Goal: Check status: Check status

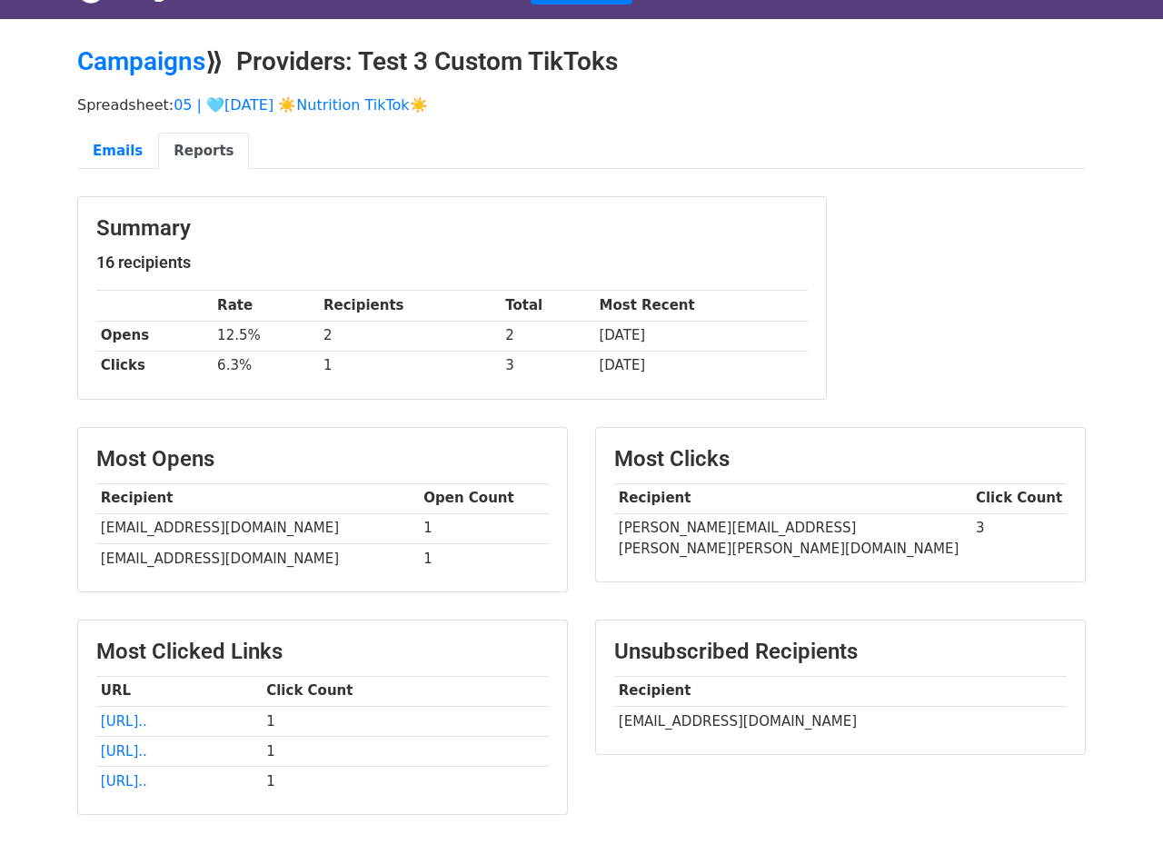
scroll to position [167, 0]
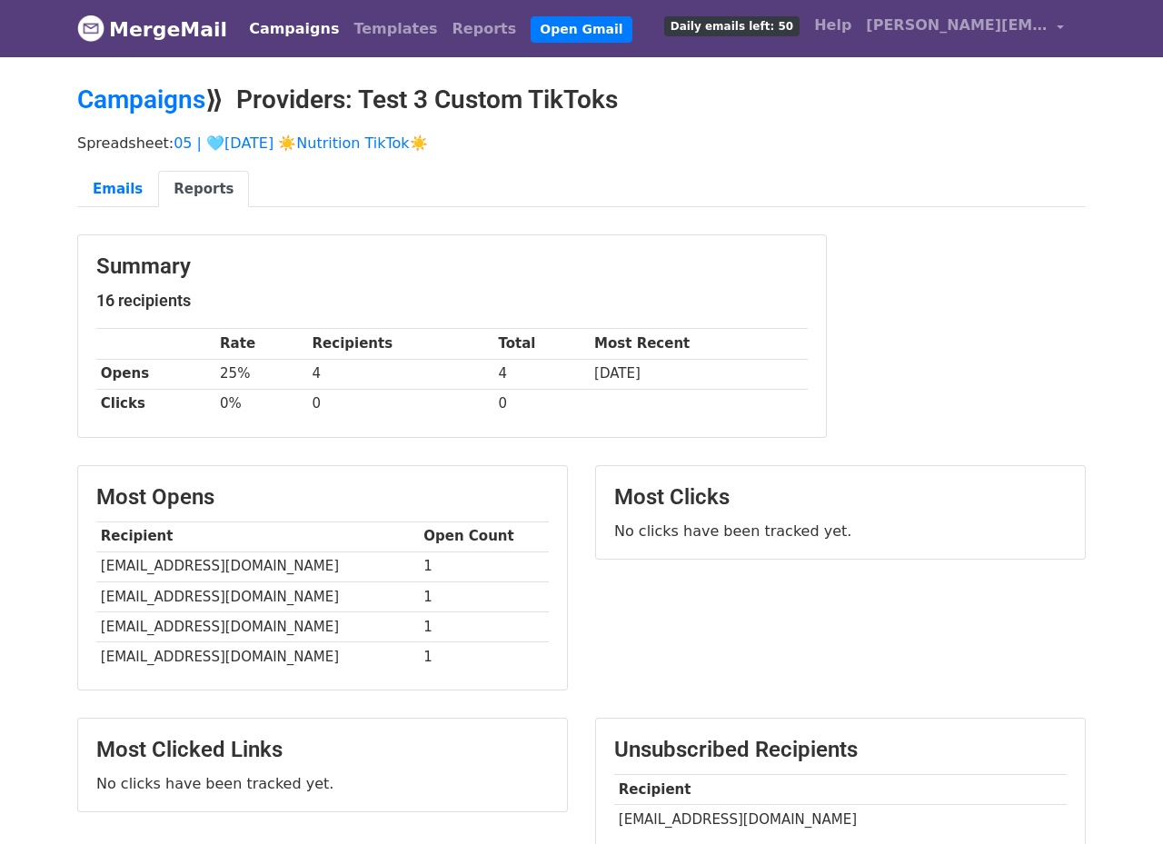
scroll to position [167, 0]
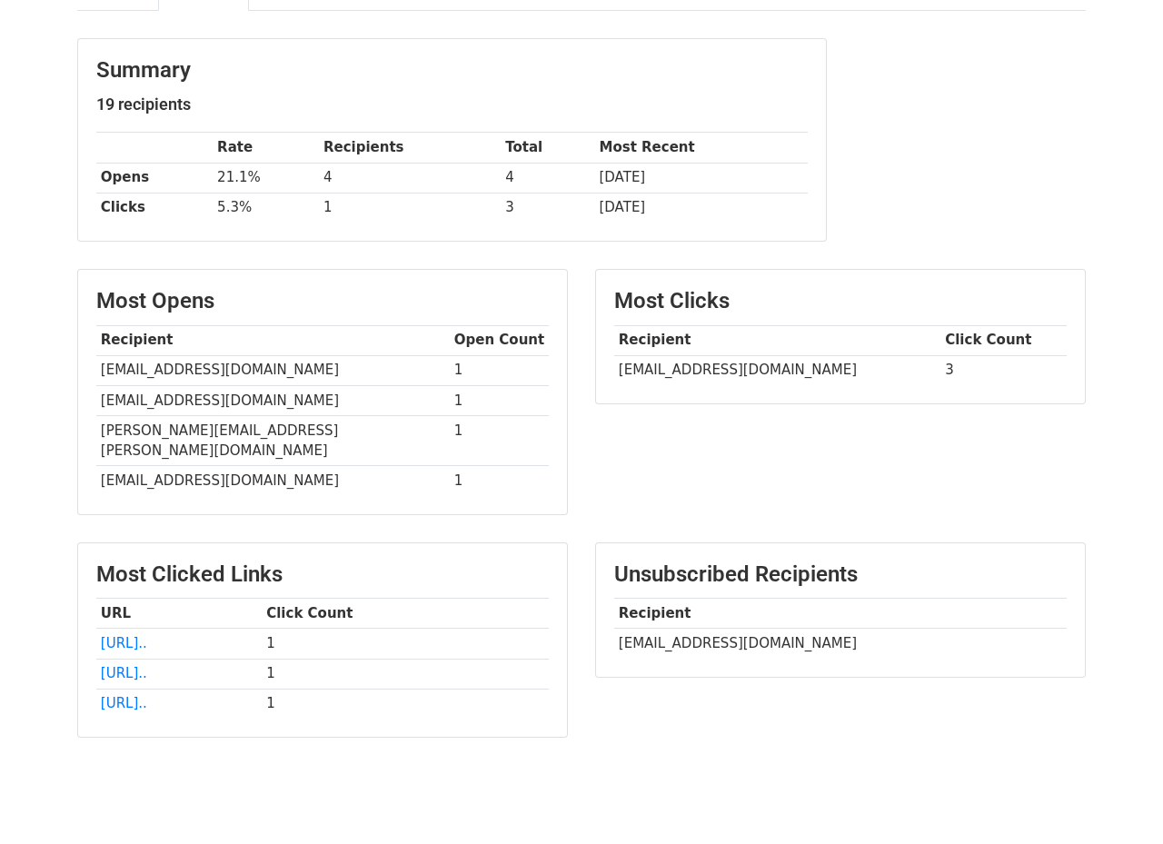
scroll to position [227, 0]
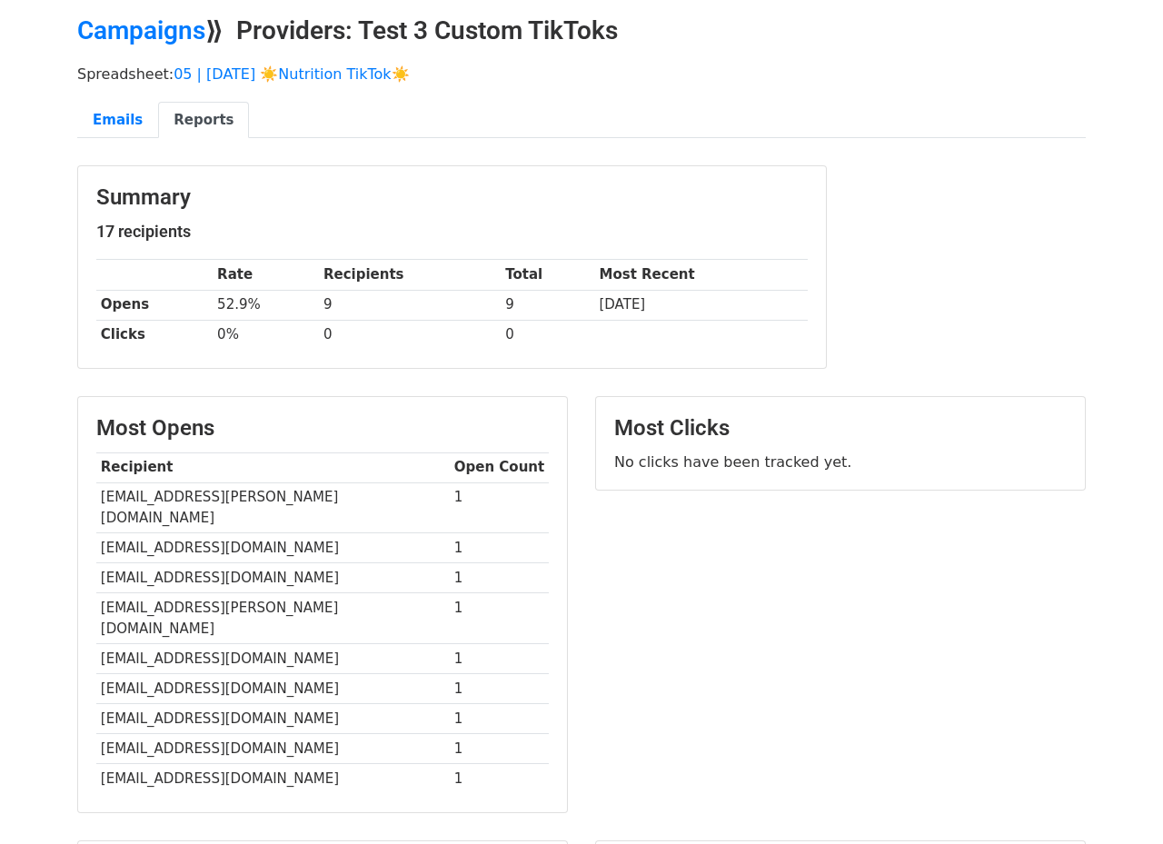
scroll to position [98, 0]
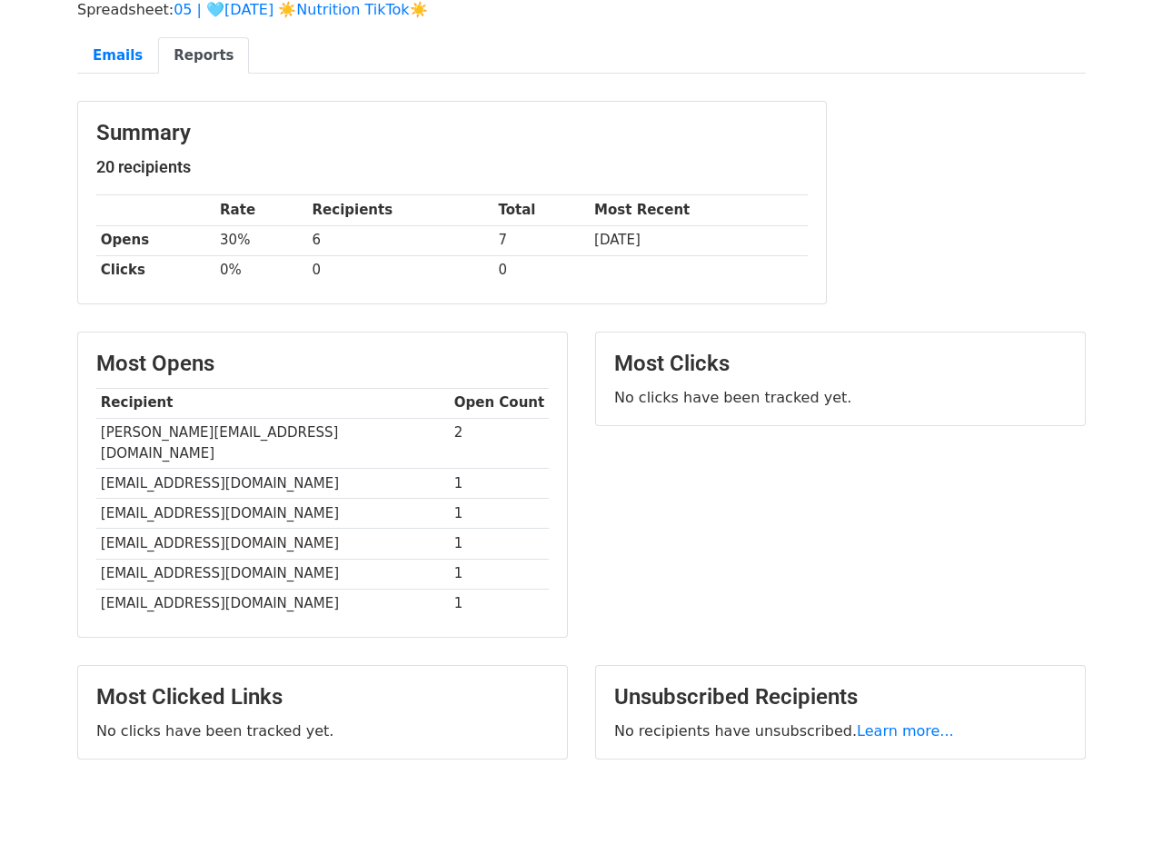
scroll to position [186, 0]
